Goal: Navigation & Orientation: Find specific page/section

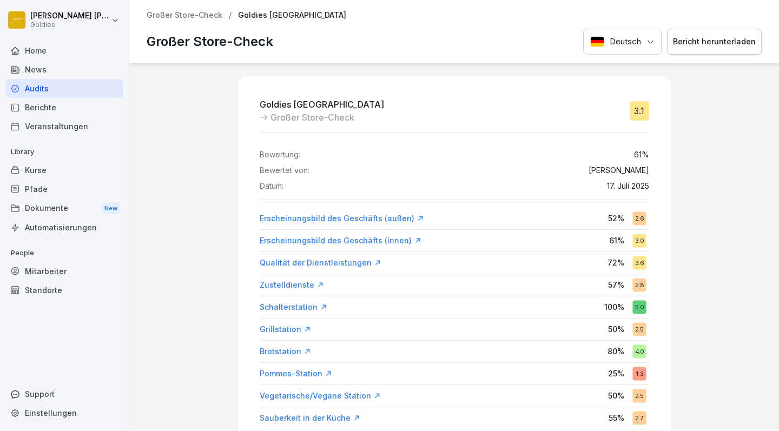
click at [29, 85] on div "Audits" at bounding box center [64, 88] width 118 height 19
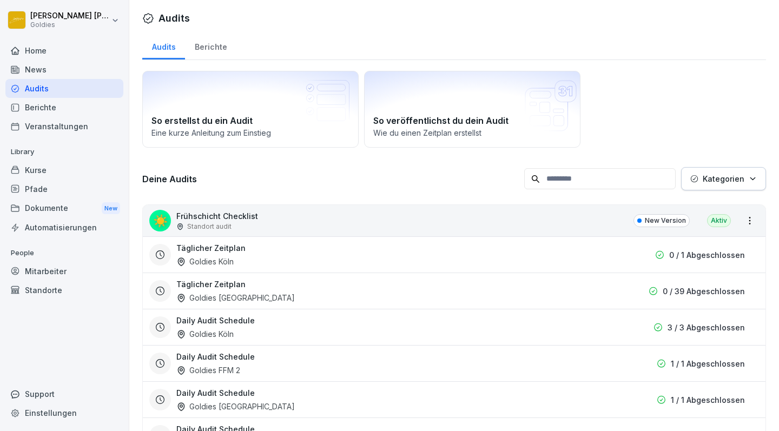
click at [208, 49] on div "Berichte" at bounding box center [210, 46] width 51 height 28
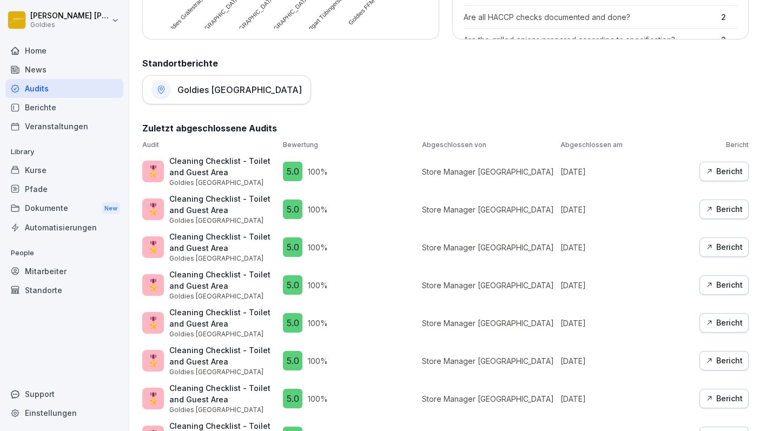
scroll to position [505, 0]
click at [39, 49] on div "Home" at bounding box center [64, 50] width 118 height 19
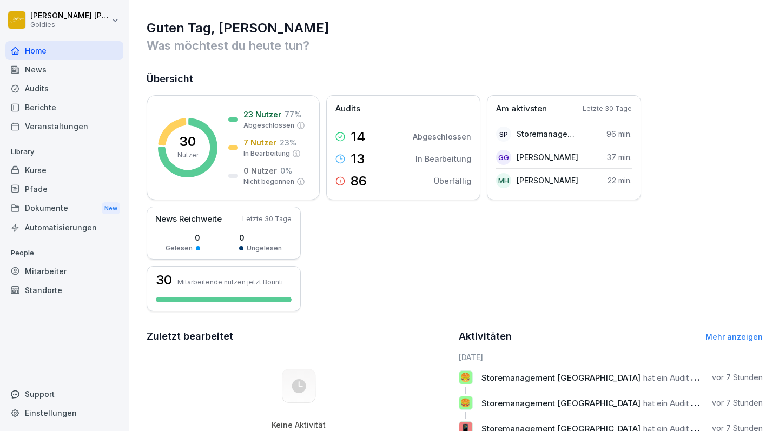
click at [35, 88] on div "Audits" at bounding box center [64, 88] width 118 height 19
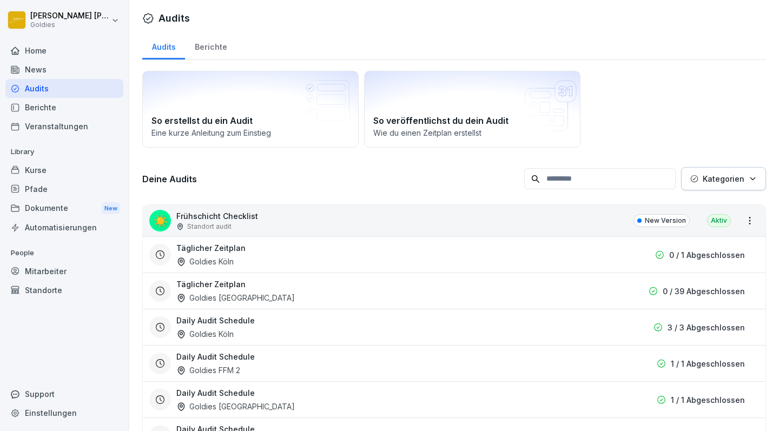
click at [214, 43] on div "Berichte" at bounding box center [210, 46] width 51 height 28
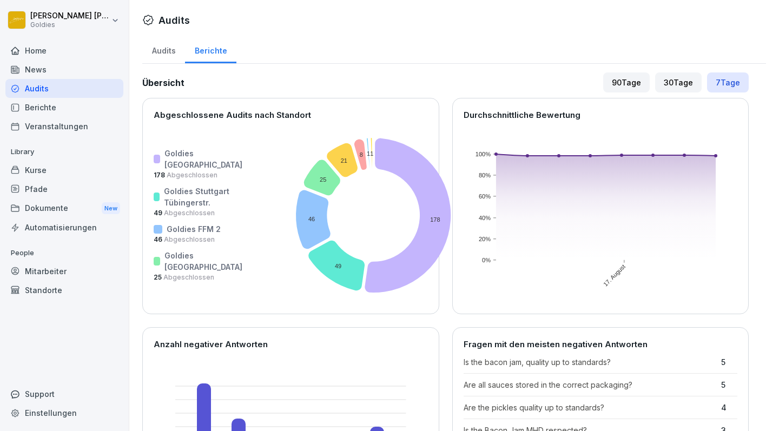
click at [39, 104] on div "Berichte" at bounding box center [64, 107] width 118 height 19
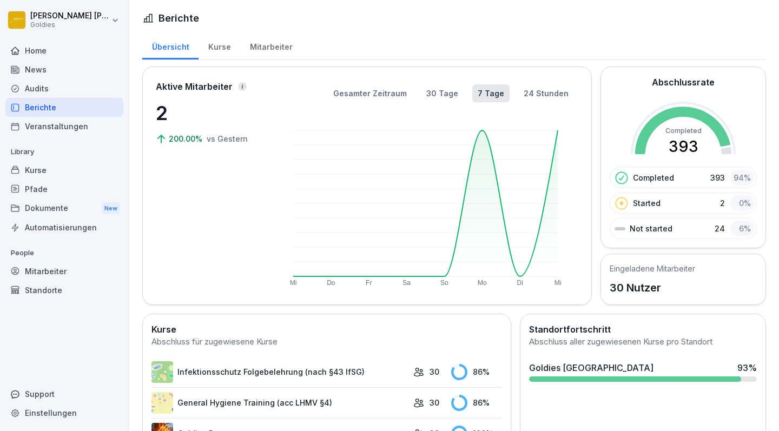
click at [39, 52] on div "Home" at bounding box center [64, 50] width 118 height 19
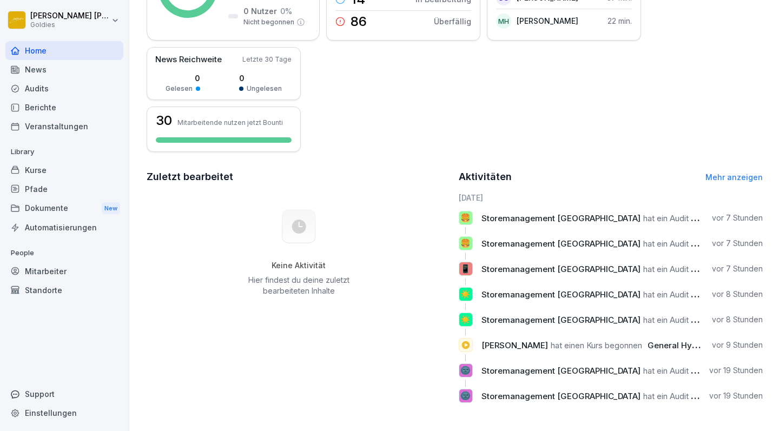
scroll to position [160, 0]
click at [725, 179] on link "Mehr anzeigen" at bounding box center [733, 177] width 57 height 9
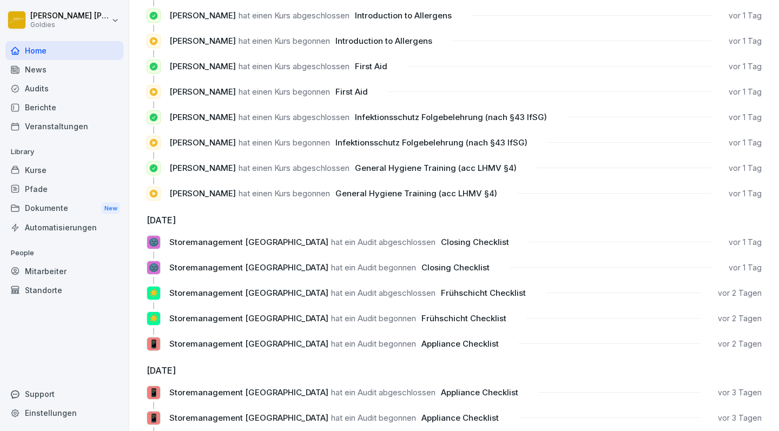
scroll to position [405, 0]
click at [38, 105] on div "Berichte" at bounding box center [64, 107] width 118 height 19
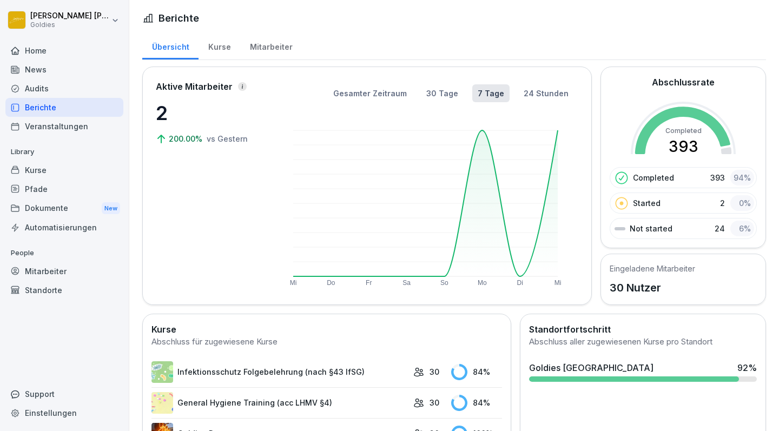
click at [223, 48] on div "Kurse" at bounding box center [220, 46] width 42 height 28
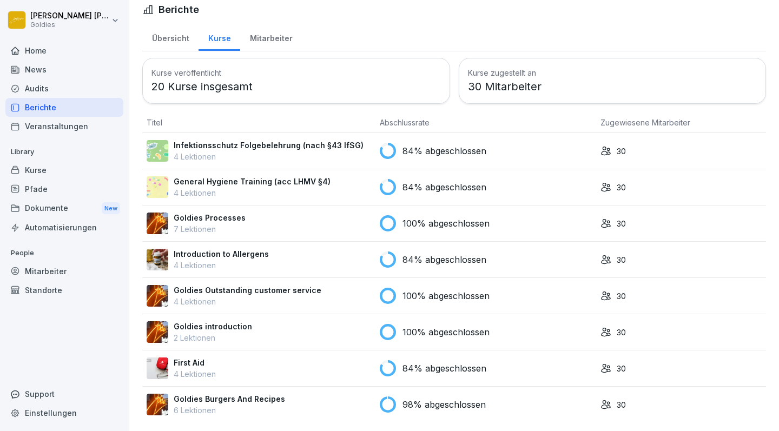
scroll to position [9, 0]
click at [38, 87] on div "Audits" at bounding box center [64, 88] width 118 height 19
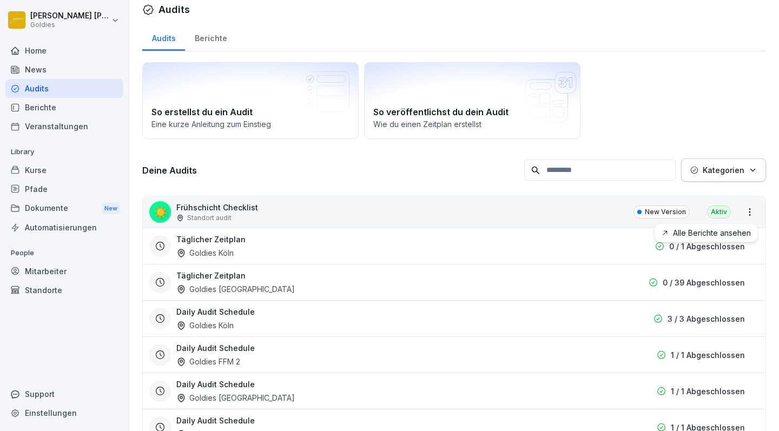
click at [750, 213] on html "[PERSON_NAME] Goldies Home News Audits Berichte Veranstaltungen Library Kurse P…" at bounding box center [389, 215] width 779 height 431
click at [0, 0] on link "Alle Berichte ansehen" at bounding box center [0, 0] width 0 height 0
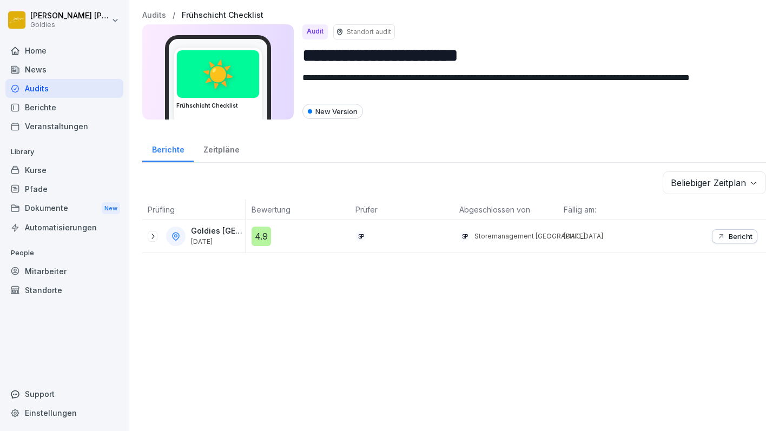
click at [151, 238] on icon at bounding box center [152, 236] width 9 height 9
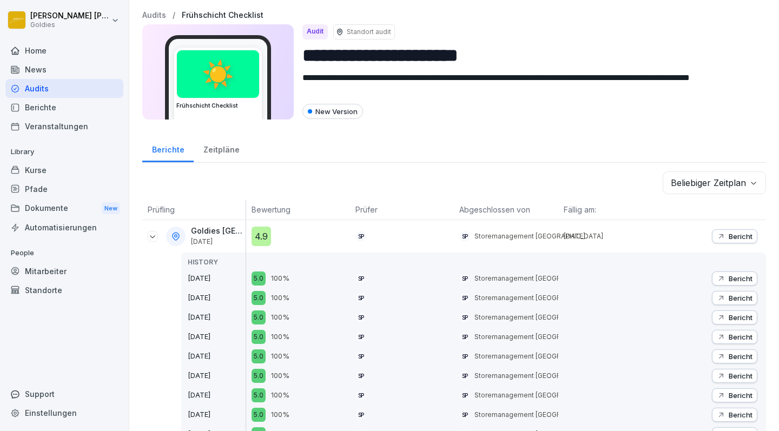
click at [334, 114] on div "New Version" at bounding box center [332, 111] width 61 height 15
click at [209, 151] on div "Zeitpläne" at bounding box center [221, 149] width 55 height 28
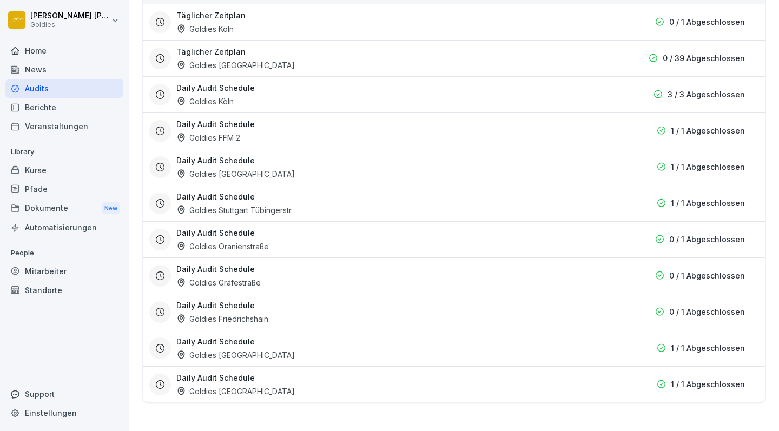
scroll to position [202, 0]
click at [36, 108] on div "Berichte" at bounding box center [64, 107] width 118 height 19
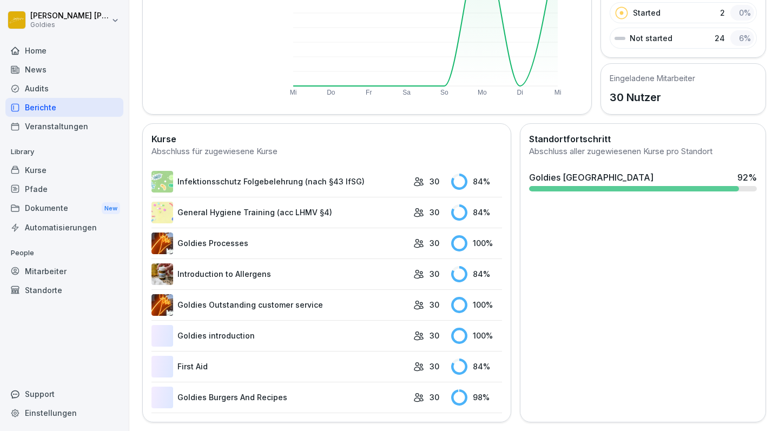
scroll to position [67, 0]
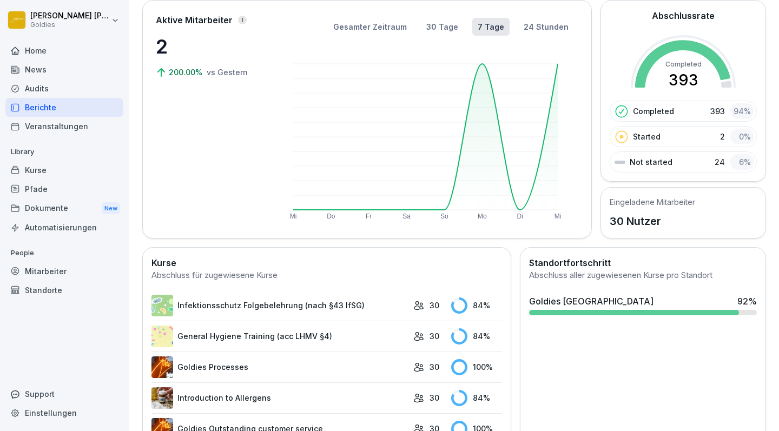
click at [34, 52] on div "Home" at bounding box center [64, 50] width 118 height 19
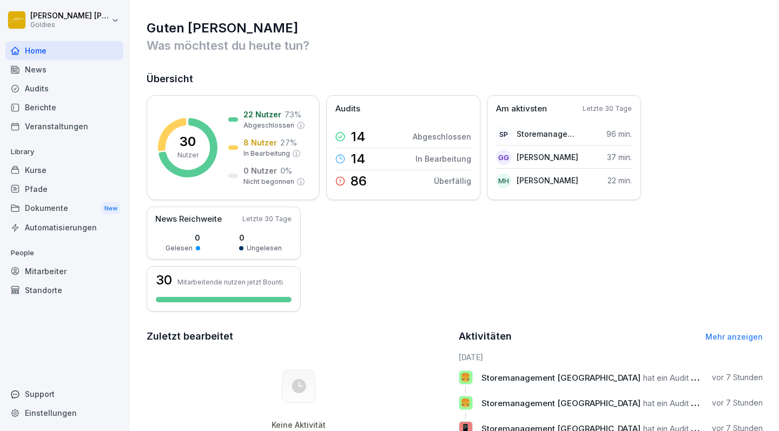
click at [38, 87] on div "Audits" at bounding box center [64, 88] width 118 height 19
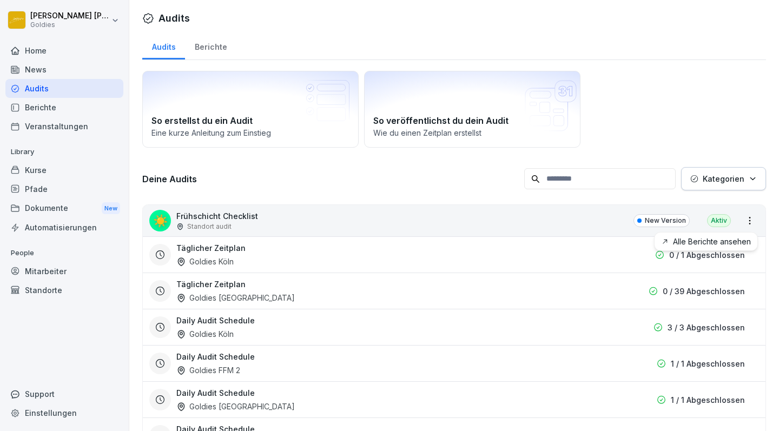
click at [749, 222] on html "[PERSON_NAME] Goldies Home News Audits Berichte Veranstaltungen Library Kurse P…" at bounding box center [389, 215] width 779 height 431
click at [0, 0] on link "Alle Berichte ansehen" at bounding box center [0, 0] width 0 height 0
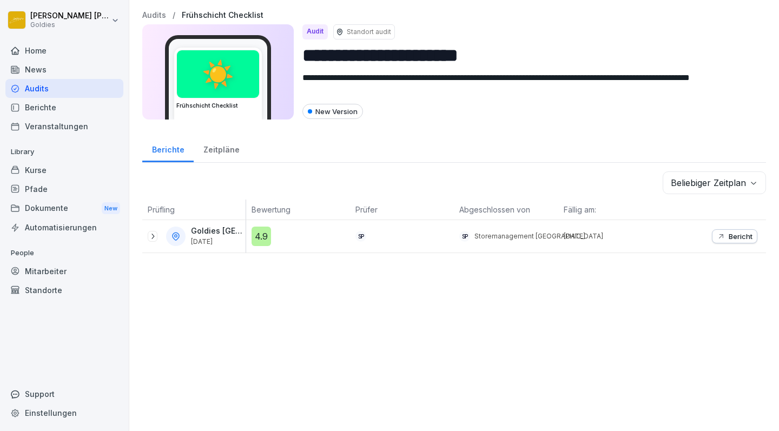
click at [150, 235] on icon at bounding box center [152, 236] width 9 height 9
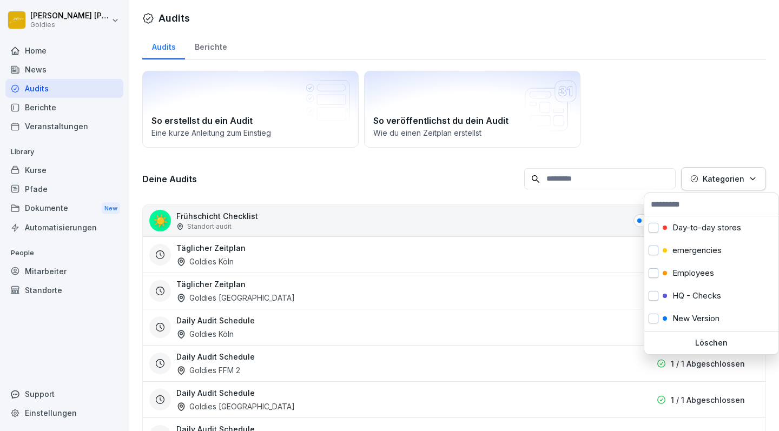
click at [736, 181] on p "Kategorien" at bounding box center [724, 178] width 42 height 11
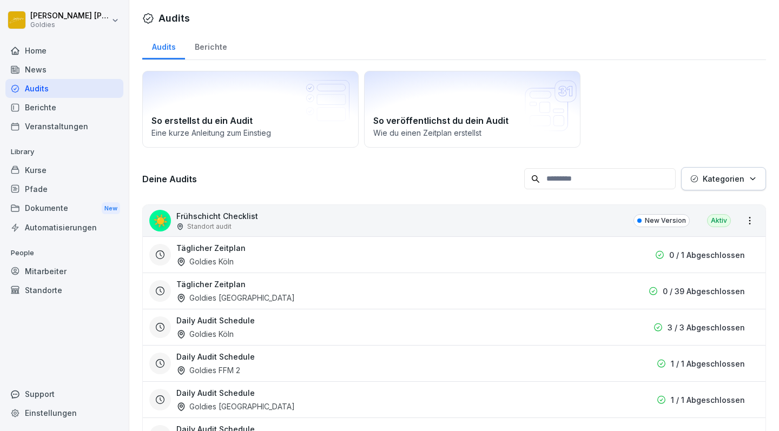
click at [736, 181] on p "Kategorien" at bounding box center [724, 178] width 42 height 11
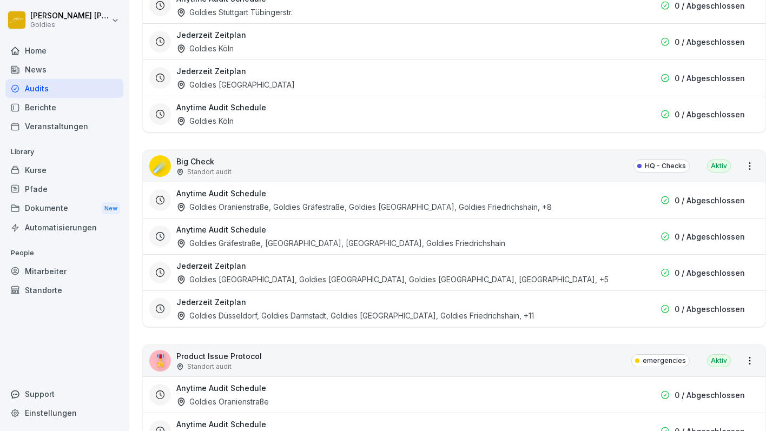
scroll to position [1403, 0]
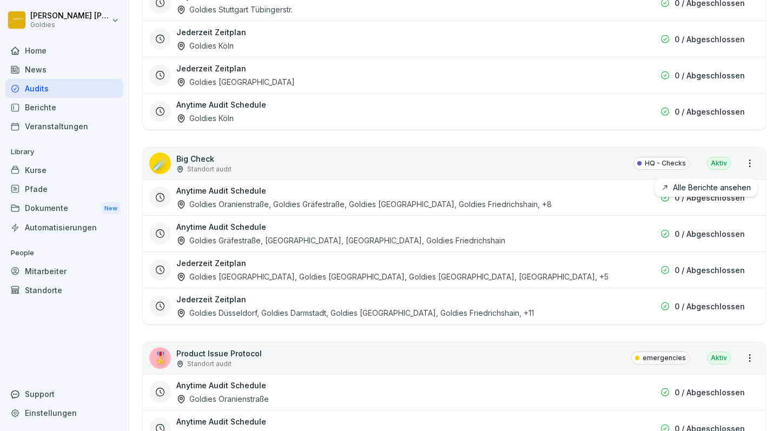
click at [751, 169] on html "[PERSON_NAME] Goldies Home News Audits Berichte Veranstaltungen Library Kurse P…" at bounding box center [389, 215] width 779 height 431
click at [0, 0] on link "Alle Berichte ansehen" at bounding box center [0, 0] width 0 height 0
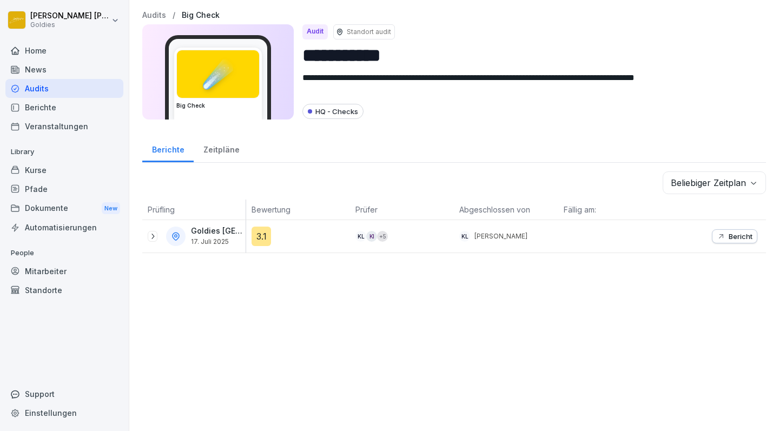
click at [151, 238] on icon at bounding box center [152, 236] width 9 height 9
